Goal: Information Seeking & Learning: Stay updated

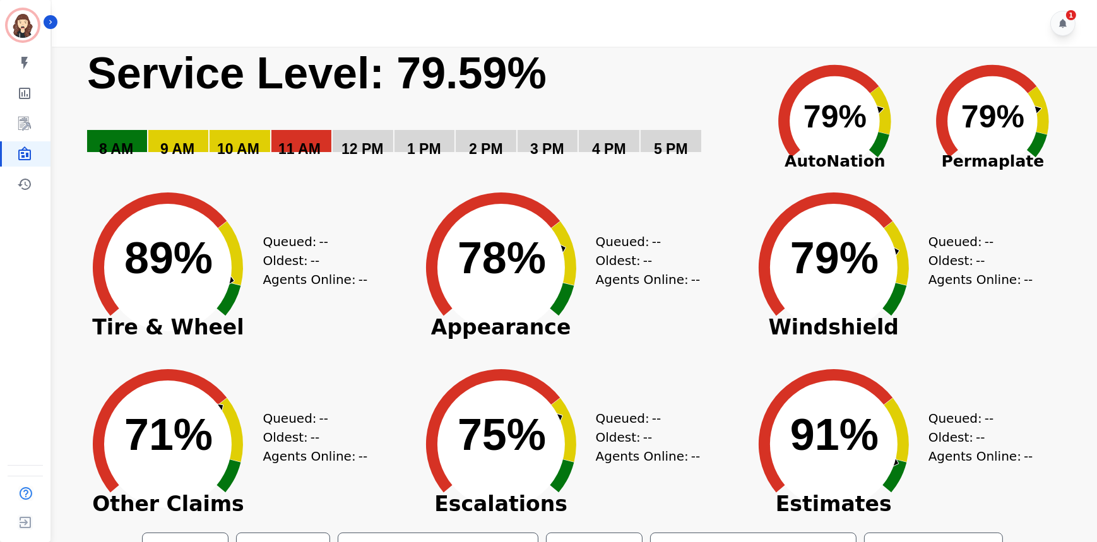
click at [929, 227] on div "Queued: -- Oldest: -- Agents Online: --" at bounding box center [982, 258] width 107 height 177
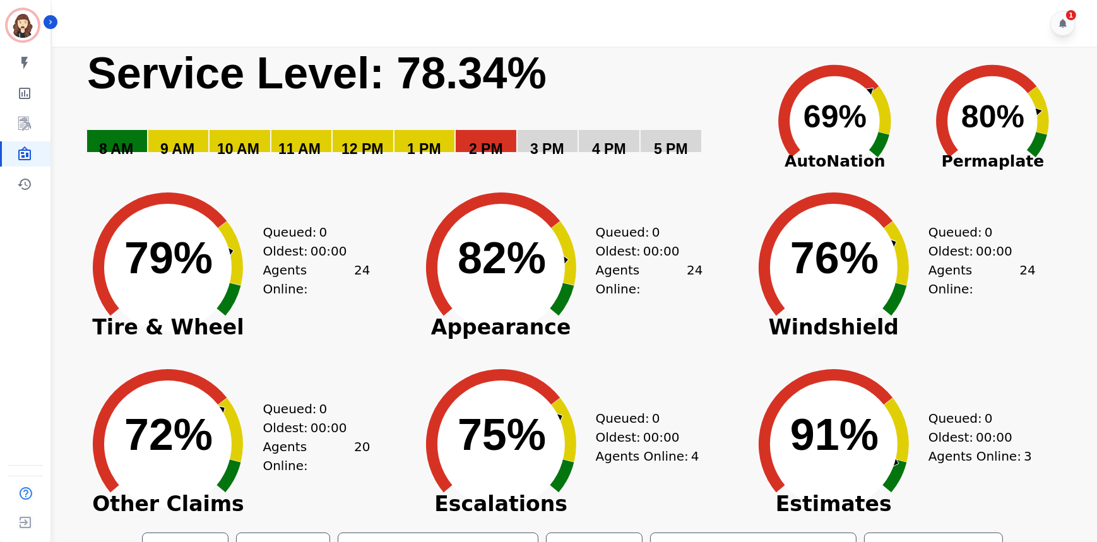
click at [989, 261] on span "00:00" at bounding box center [994, 251] width 37 height 19
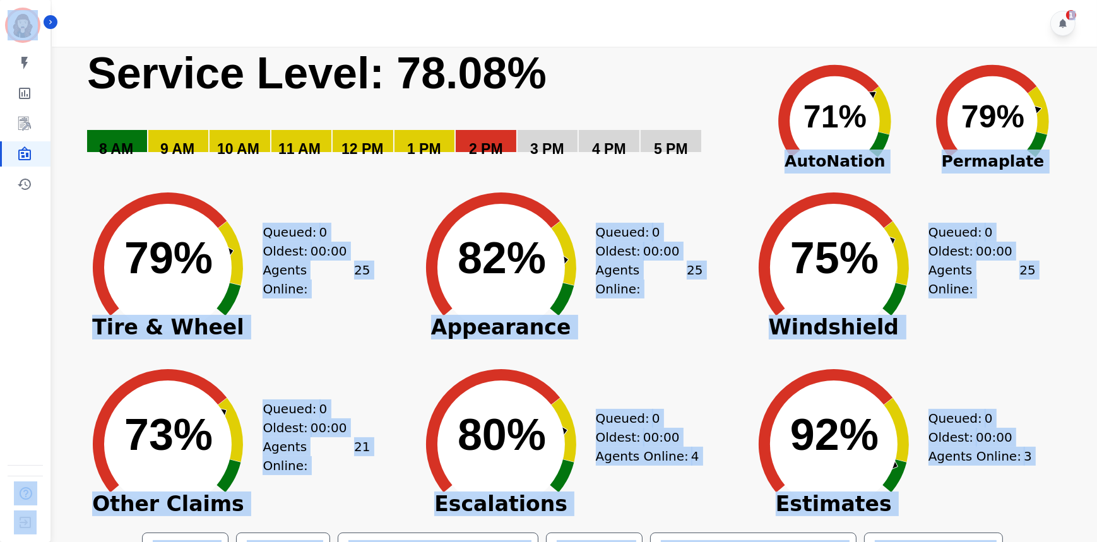
click at [1003, 323] on div "Queued: 0 Oldest: 00:00 Agents Online: 25" at bounding box center [982, 258] width 107 height 177
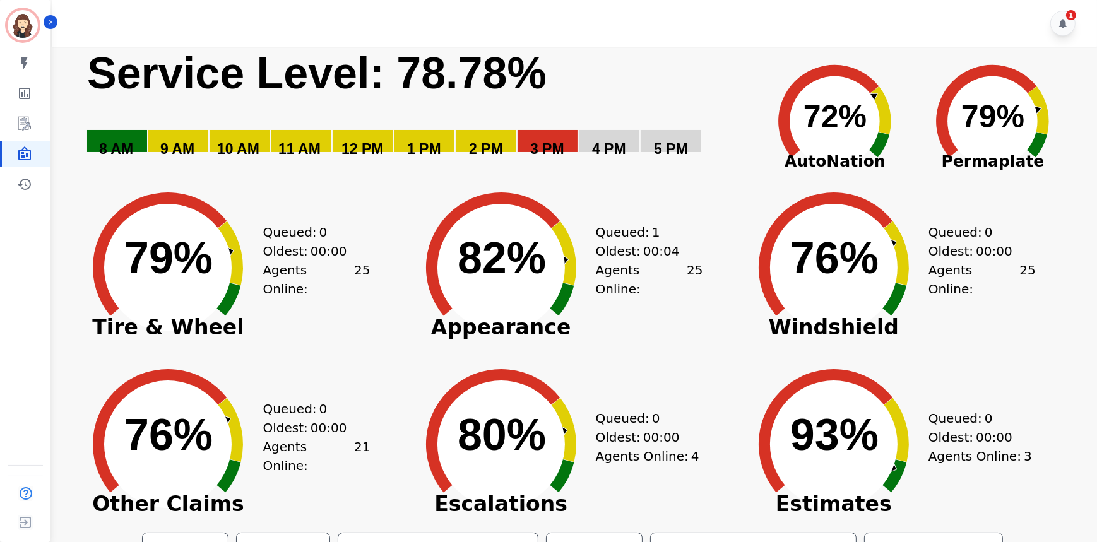
click at [924, 199] on div "Created with Highcharts 10.3.3 76% ​ 76% Windshield Queued: 0 Oldest: 00:00 Age…" at bounding box center [833, 258] width 189 height 177
